Goal: Transaction & Acquisition: Purchase product/service

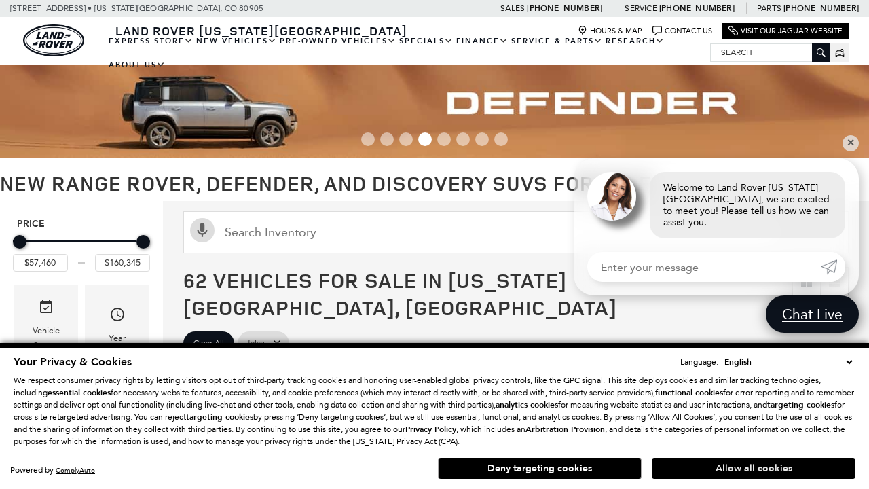
click at [753, 468] on button "Allow all cookies" at bounding box center [753, 468] width 204 height 20
